Goal: Information Seeking & Learning: Learn about a topic

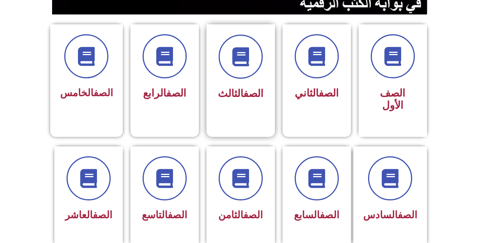
scroll to position [266, 0]
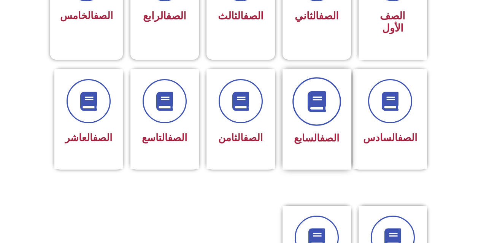
click at [323, 100] on span at bounding box center [316, 101] width 49 height 49
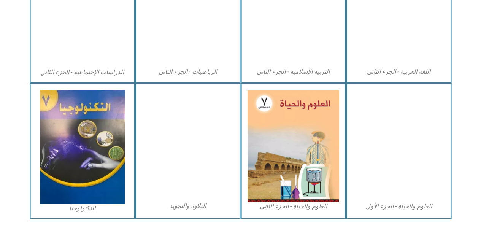
scroll to position [436, 0]
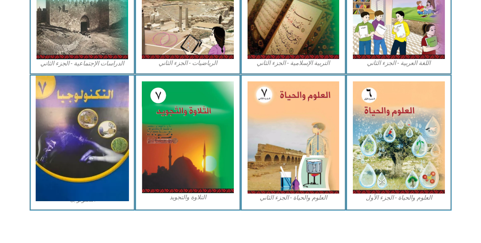
click at [78, 129] on img at bounding box center [82, 138] width 93 height 125
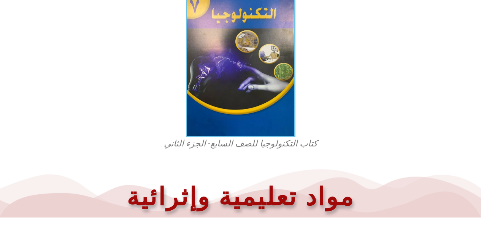
scroll to position [190, 0]
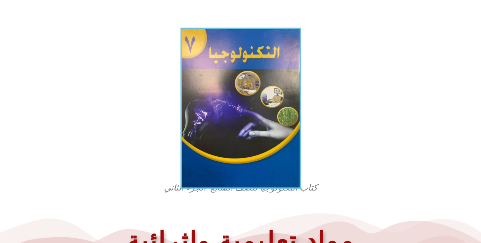
click at [236, 105] on img at bounding box center [240, 108] width 121 height 161
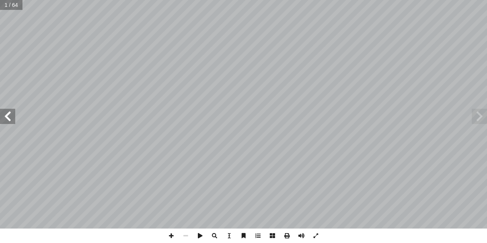
drag, startPoint x: 0, startPoint y: 0, endPoint x: 0, endPoint y: 110, distance: 109.5
click at [0, 110] on span at bounding box center [7, 116] width 15 height 15
click at [7, 112] on span at bounding box center [7, 116] width 15 height 15
click at [8, 111] on span at bounding box center [7, 116] width 15 height 15
click at [6, 111] on span at bounding box center [7, 116] width 15 height 15
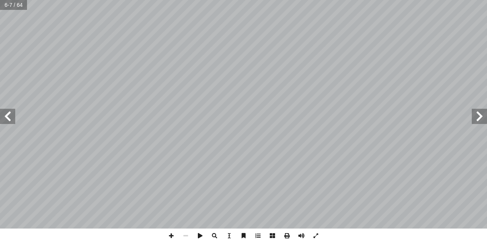
click at [10, 116] on span at bounding box center [7, 116] width 15 height 15
click at [10, 115] on span at bounding box center [7, 116] width 15 height 15
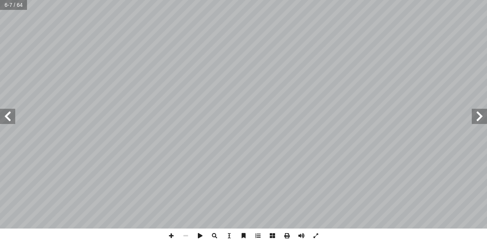
click at [10, 115] on span at bounding box center [7, 116] width 15 height 15
click at [11, 114] on span at bounding box center [7, 116] width 15 height 15
click at [8, 113] on span at bounding box center [7, 116] width 15 height 15
click at [9, 113] on span at bounding box center [7, 116] width 15 height 15
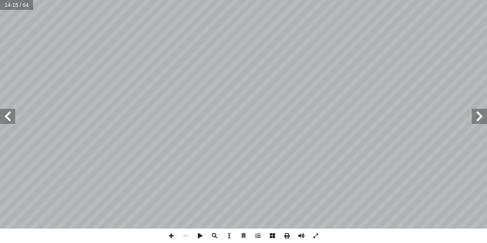
click at [8, 113] on span at bounding box center [7, 116] width 15 height 15
click at [5, 111] on span at bounding box center [7, 116] width 15 height 15
click at [5, 112] on span at bounding box center [7, 116] width 15 height 15
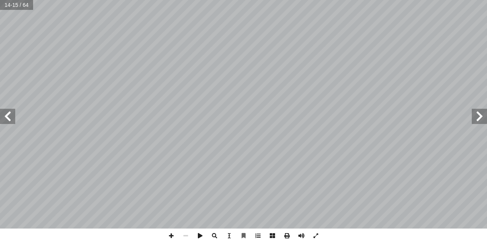
click at [5, 112] on span at bounding box center [7, 116] width 15 height 15
click at [8, 116] on span at bounding box center [7, 116] width 15 height 15
click at [478, 116] on span at bounding box center [478, 116] width 15 height 15
click at [480, 112] on span at bounding box center [478, 116] width 15 height 15
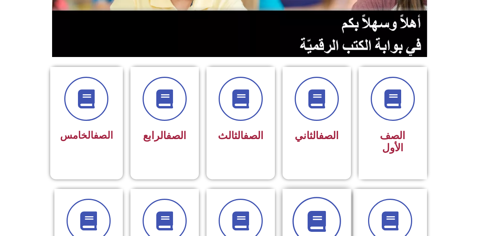
scroll to position [190, 0]
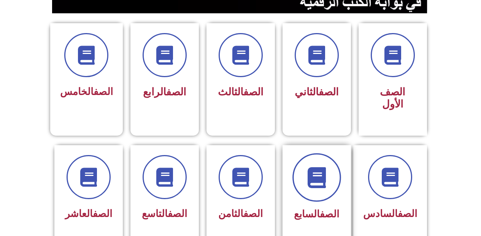
click at [314, 180] on span at bounding box center [316, 177] width 49 height 49
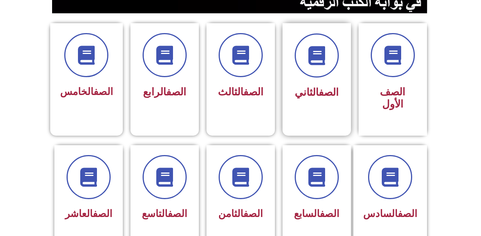
scroll to position [342, 0]
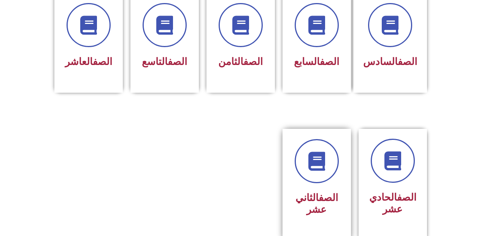
click at [332, 189] on div "الصف الثاني عشر" at bounding box center [317, 204] width 48 height 30
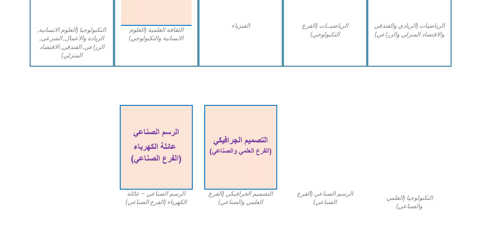
scroll to position [554, 0]
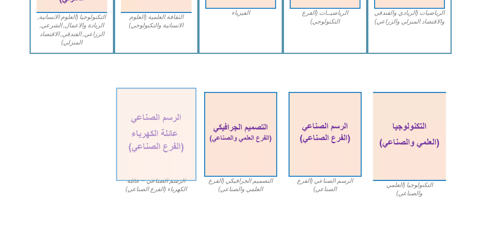
click at [148, 140] on img at bounding box center [156, 134] width 80 height 94
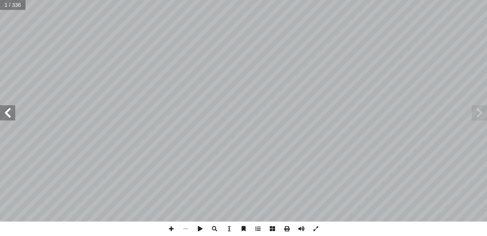
click at [11, 110] on span at bounding box center [7, 112] width 15 height 15
click at [11, 114] on span at bounding box center [7, 112] width 15 height 15
drag, startPoint x: 10, startPoint y: 118, endPoint x: 8, endPoint y: 113, distance: 4.7
click at [10, 117] on span at bounding box center [7, 112] width 15 height 15
click at [8, 112] on span at bounding box center [7, 112] width 15 height 15
